Goal: Information Seeking & Learning: Check status

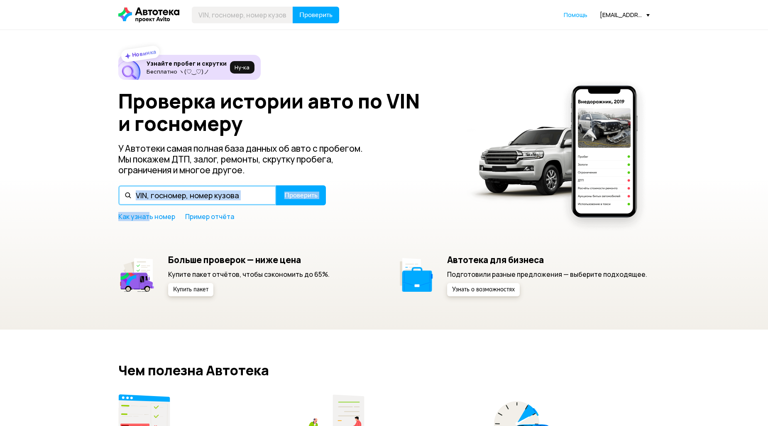
drag, startPoint x: 146, startPoint y: 189, endPoint x: 144, endPoint y: 198, distance: 9.3
click at [144, 198] on input "text" at bounding box center [197, 195] width 158 height 20
paste input "[US_VEHICLE_IDENTIFICATION_NUMBER]"
type input "[US_VEHICLE_IDENTIFICATION_NUMBER]"
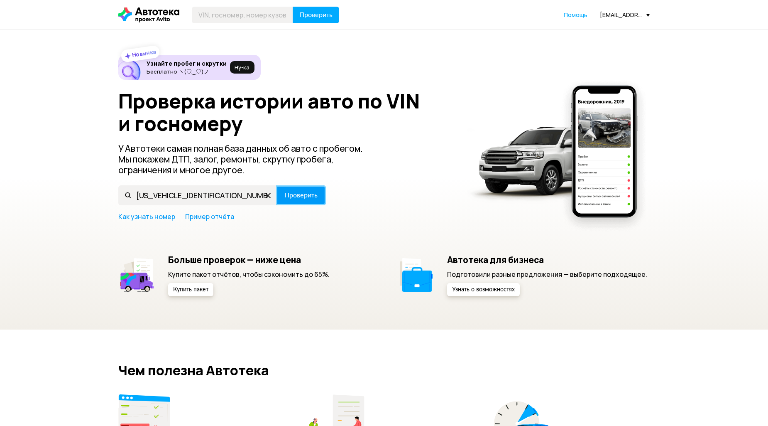
click at [299, 196] on span "Проверить" at bounding box center [300, 195] width 33 height 7
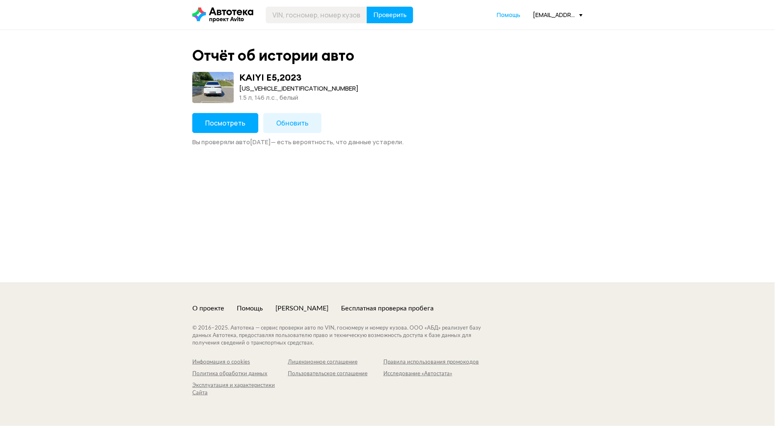
click at [231, 125] on span "Посмотреть" at bounding box center [225, 122] width 40 height 9
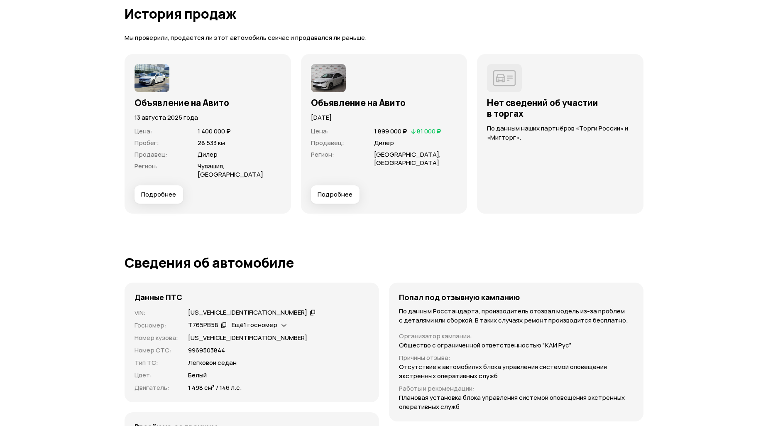
scroll to position [2215, 0]
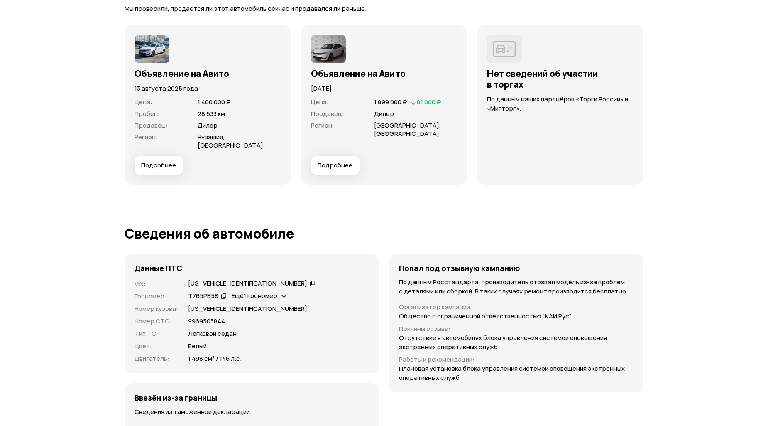
click at [156, 161] on span "Подробнее" at bounding box center [158, 165] width 35 height 8
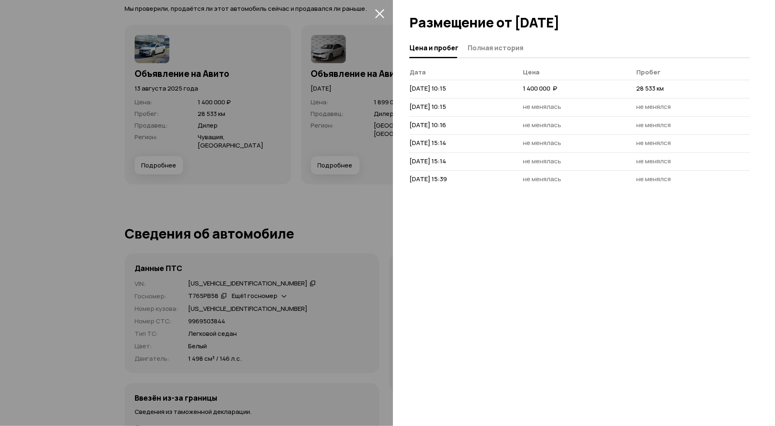
drag, startPoint x: 574, startPoint y: 86, endPoint x: 515, endPoint y: 185, distance: 115.7
click at [515, 185] on tbody "[DATE] 10:15 1 400 000  ₽ 28 533 км [DATE] 10:15 не менялась не менялся [DATE] …" at bounding box center [579, 134] width 341 height 108
drag, startPoint x: 476, startPoint y: 255, endPoint x: 492, endPoint y: 241, distance: 21.8
click at [477, 253] on div "Цена и пробег Полная история [PERSON_NAME] Пробег [DATE] 10:15 1 400 000  ₽ 28 …" at bounding box center [584, 231] width 382 height 387
click at [381, 12] on icon "закрыть" at bounding box center [380, 14] width 10 height 10
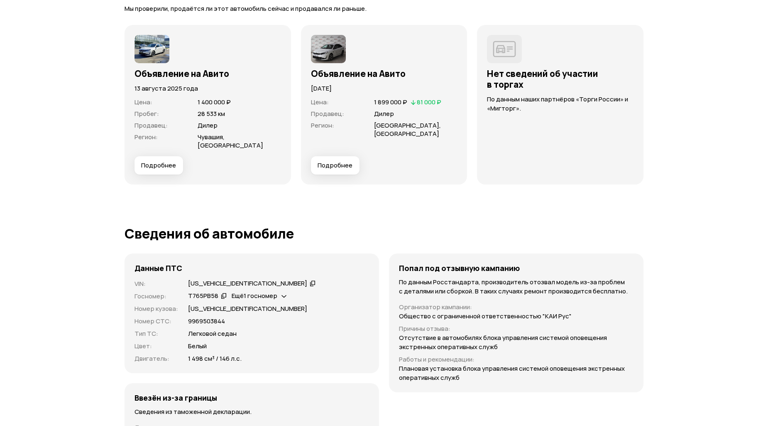
click at [148, 47] on img at bounding box center [152, 49] width 35 height 28
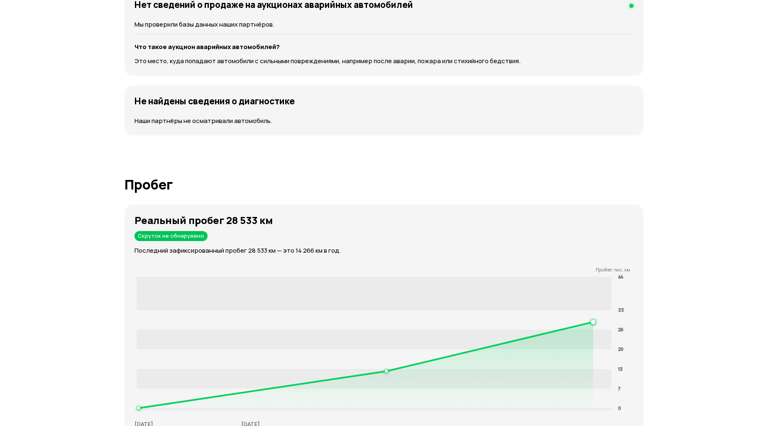
scroll to position [1015, 0]
